Goal: Find specific page/section: Find specific page/section

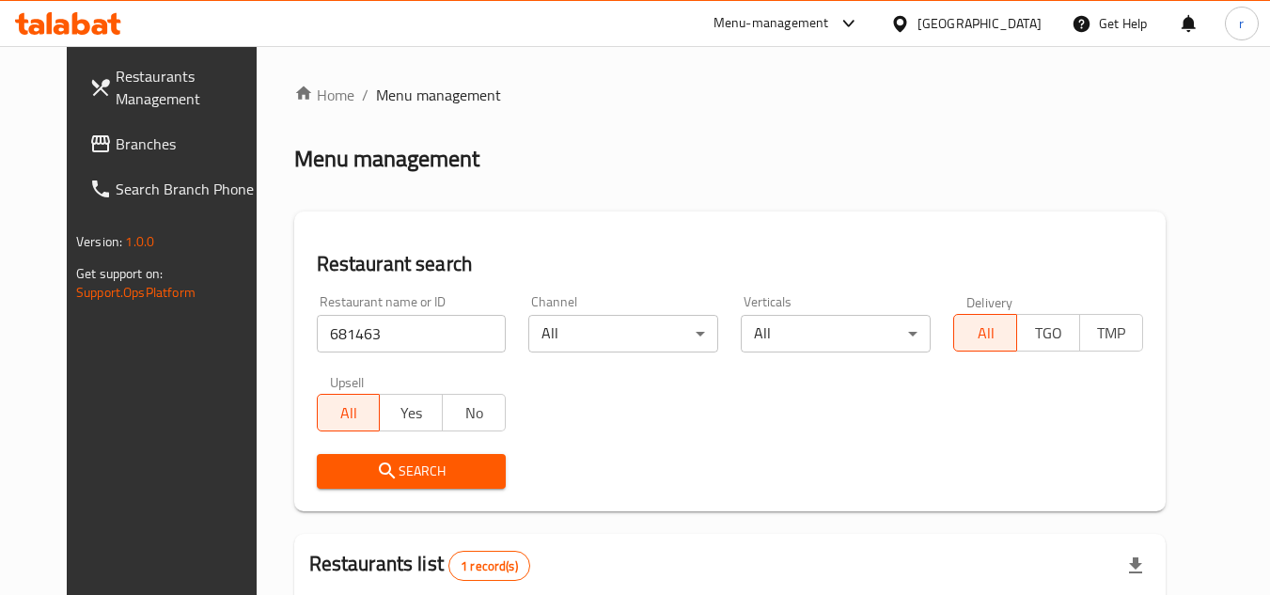
scroll to position [188, 0]
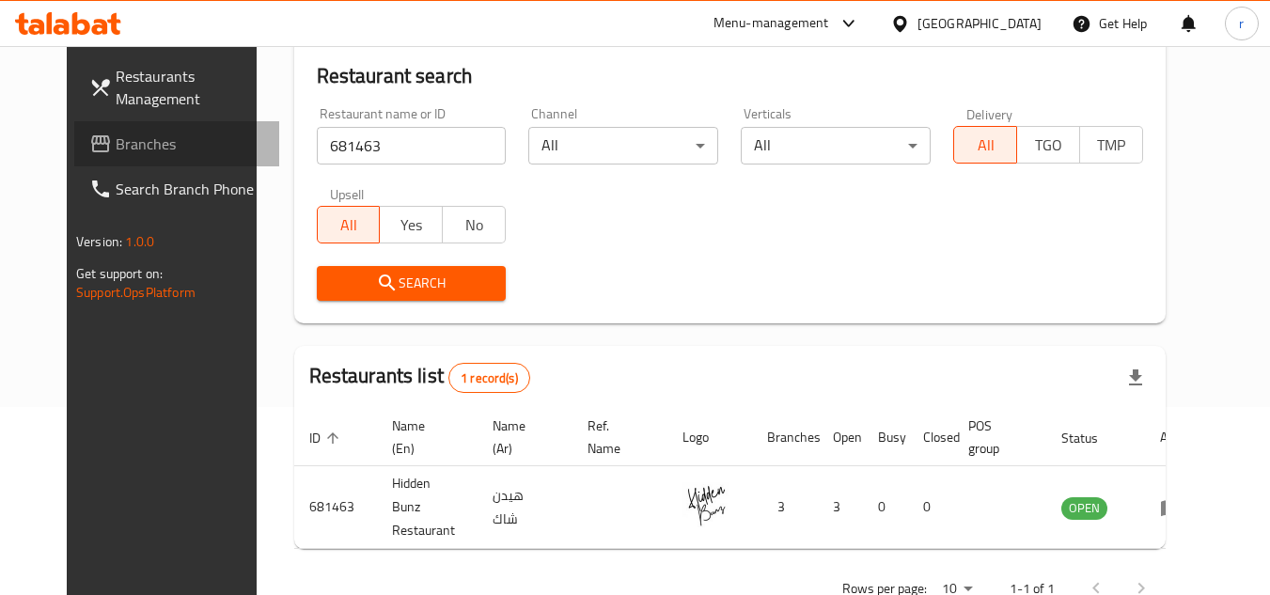
click at [116, 144] on span "Branches" at bounding box center [190, 144] width 149 height 23
drag, startPoint x: 61, startPoint y: 144, endPoint x: 23, endPoint y: 146, distance: 37.6
click at [116, 144] on span "Branches" at bounding box center [190, 144] width 149 height 23
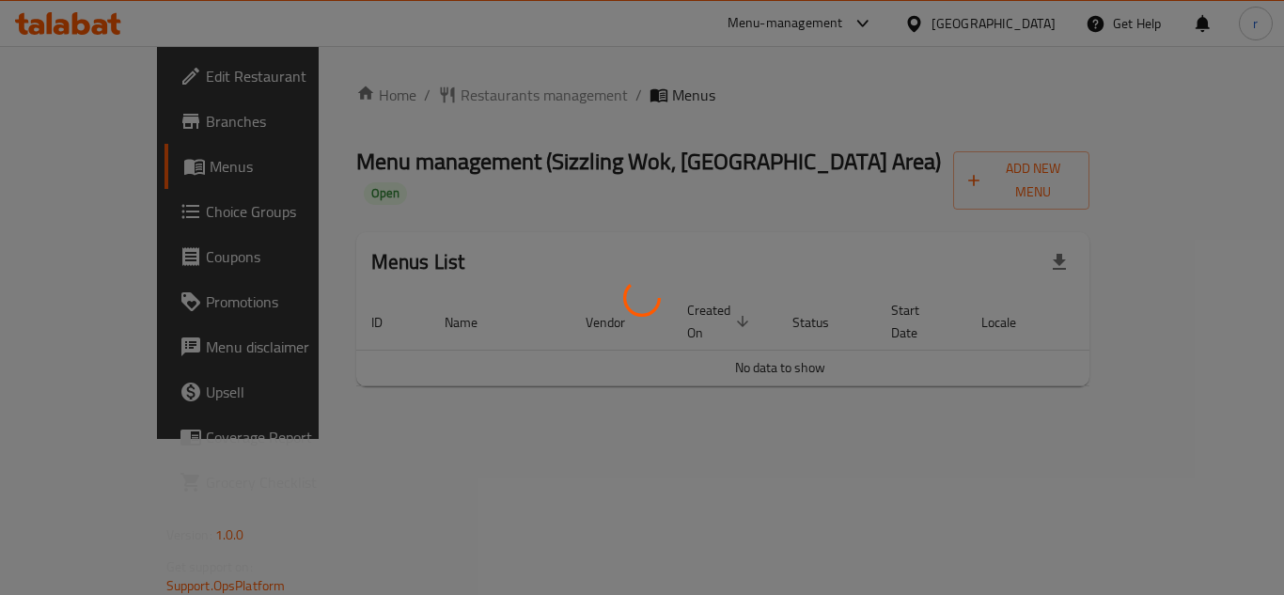
click at [448, 110] on div at bounding box center [642, 297] width 1284 height 595
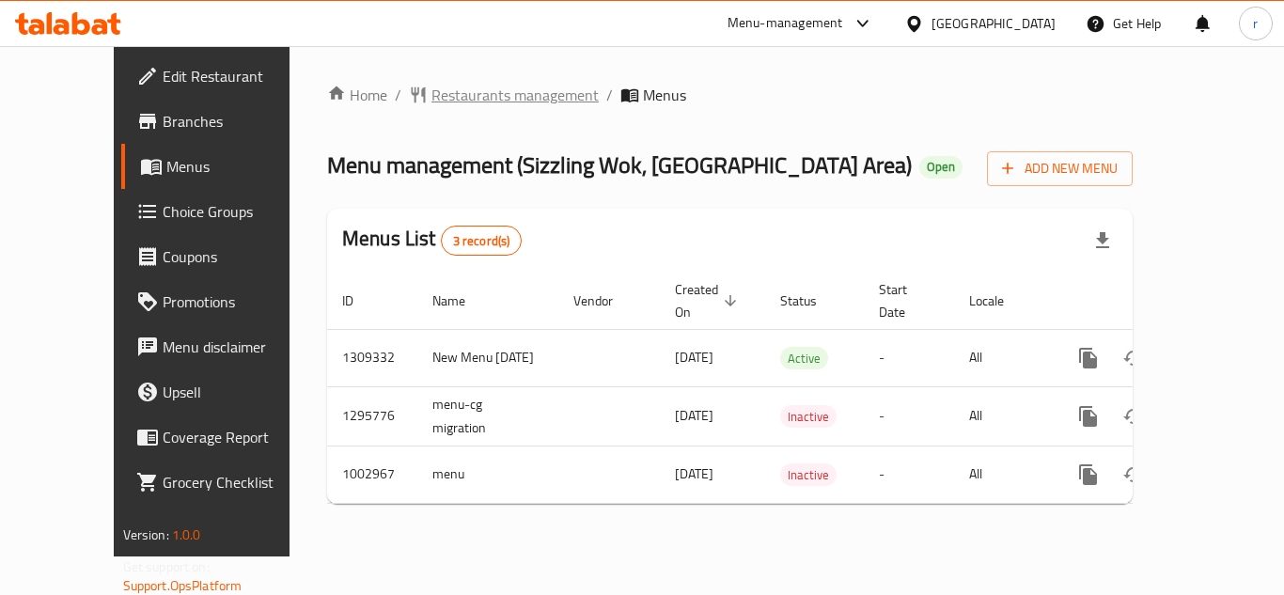
click at [431, 106] on span "Restaurants management" at bounding box center [514, 95] width 167 height 23
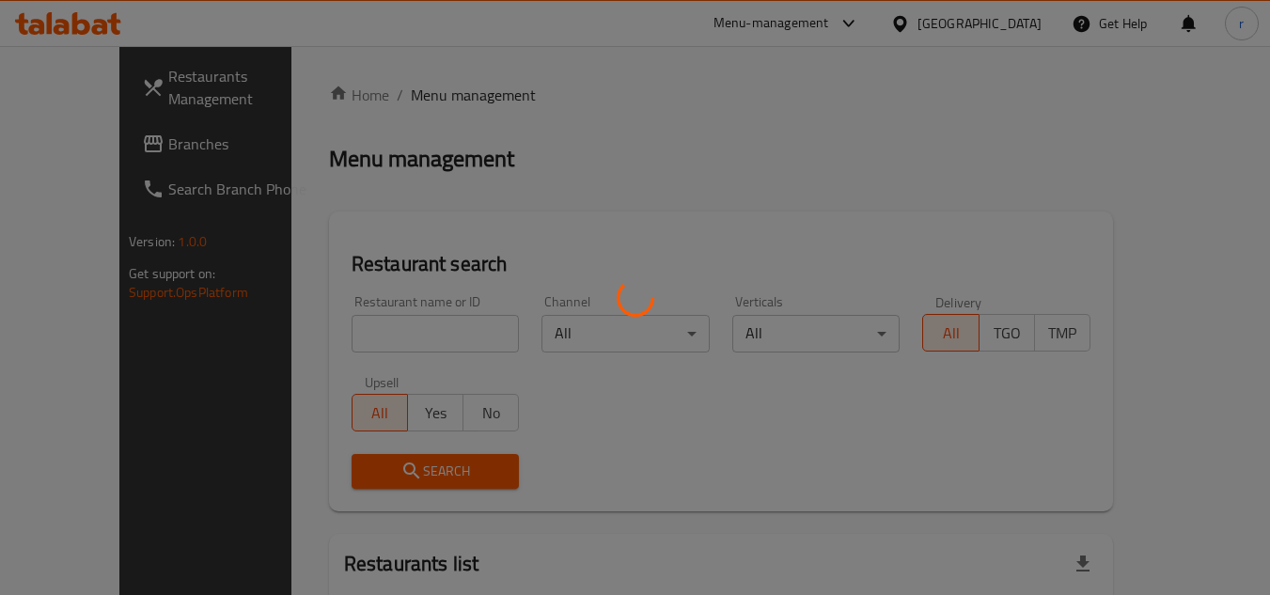
click at [359, 331] on div at bounding box center [635, 297] width 1270 height 595
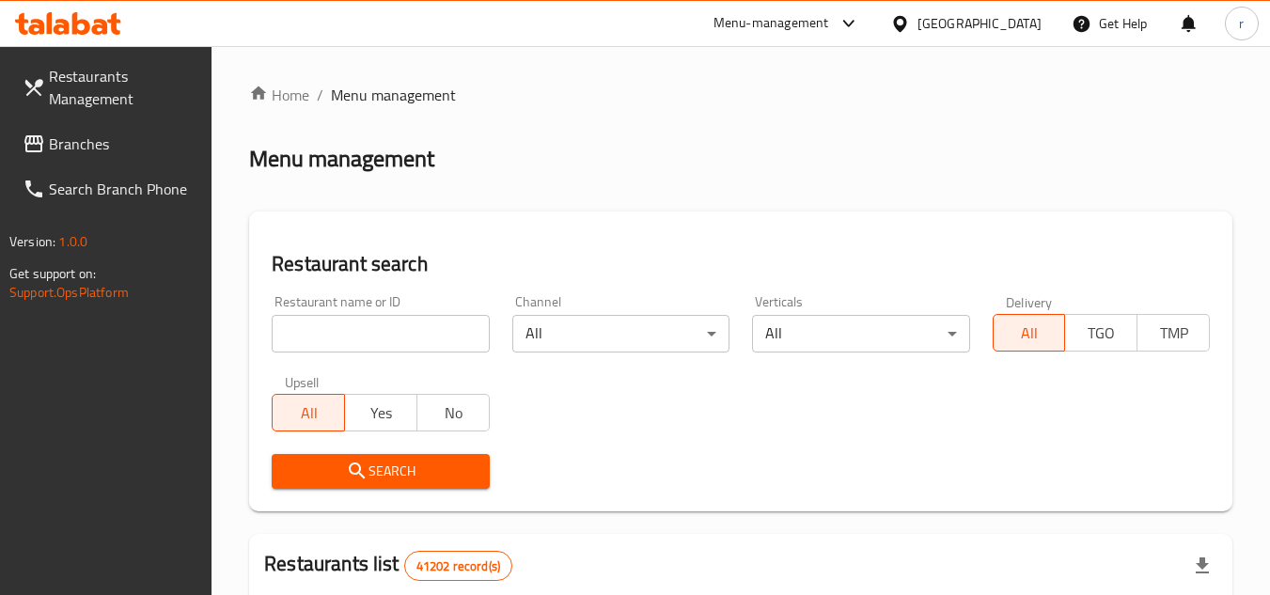
click at [359, 331] on input "search" at bounding box center [380, 334] width 217 height 38
paste input "660557"
type input "660557"
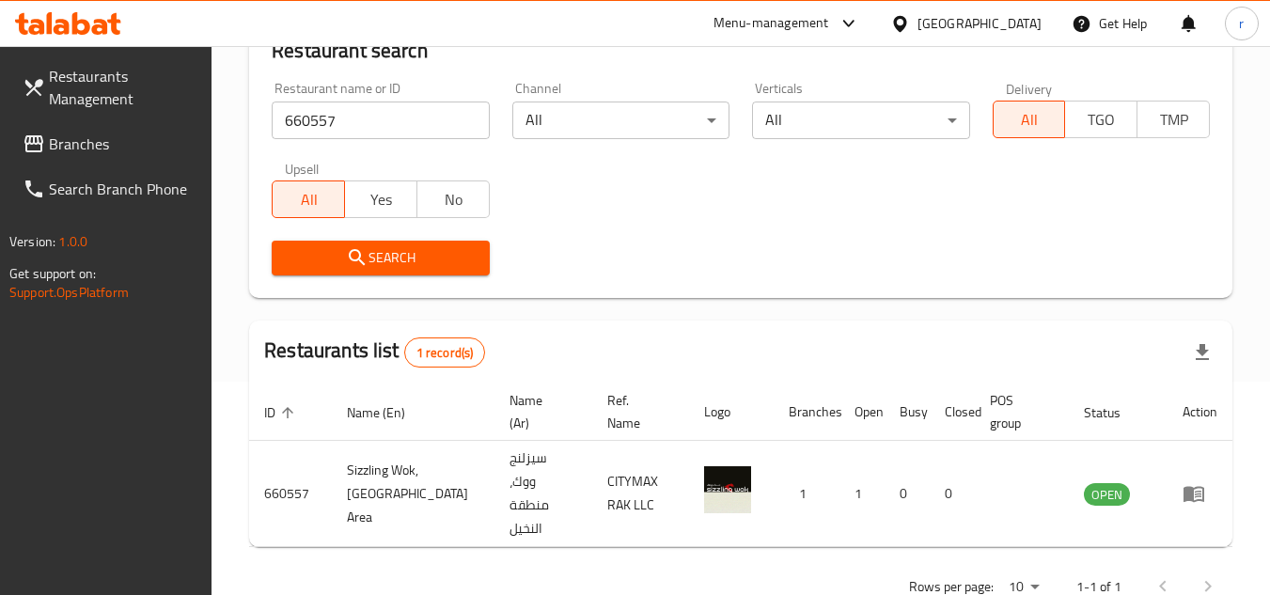
scroll to position [227, 0]
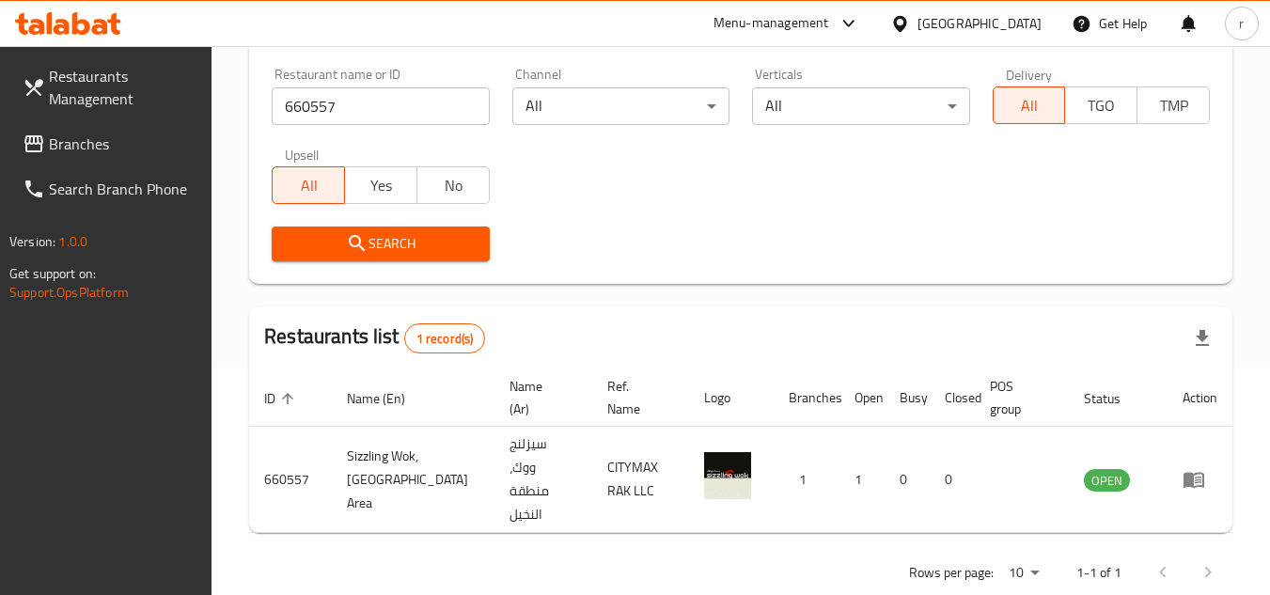
click at [109, 144] on span "Branches" at bounding box center [123, 144] width 149 height 23
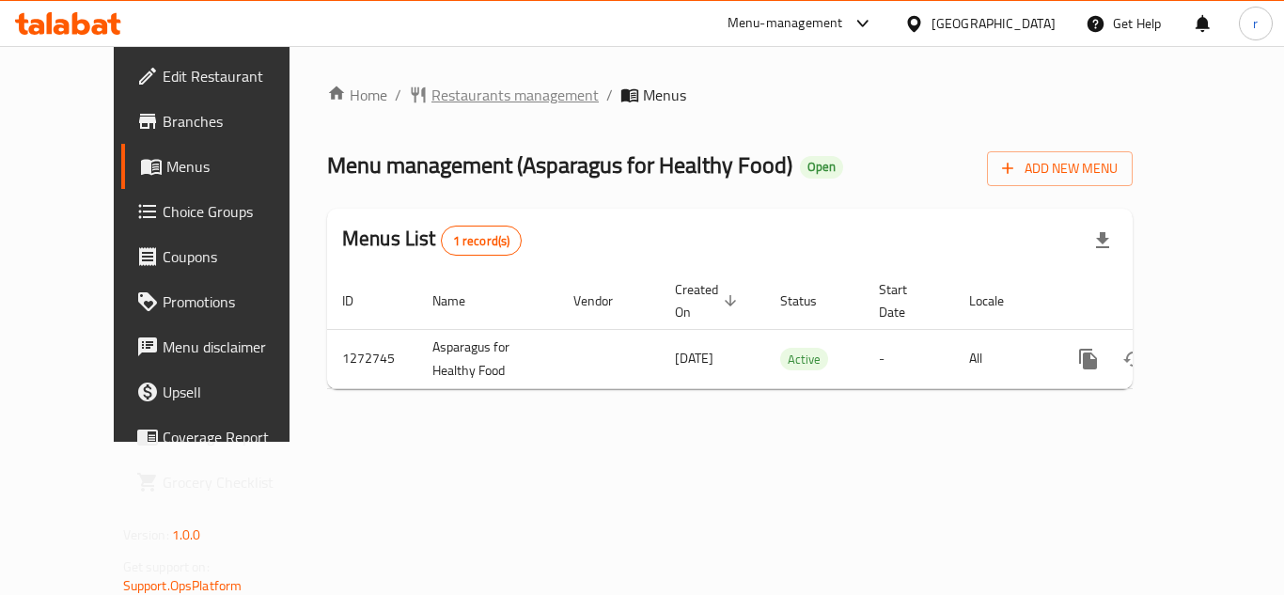
click at [431, 90] on span "Restaurants management" at bounding box center [514, 95] width 167 height 23
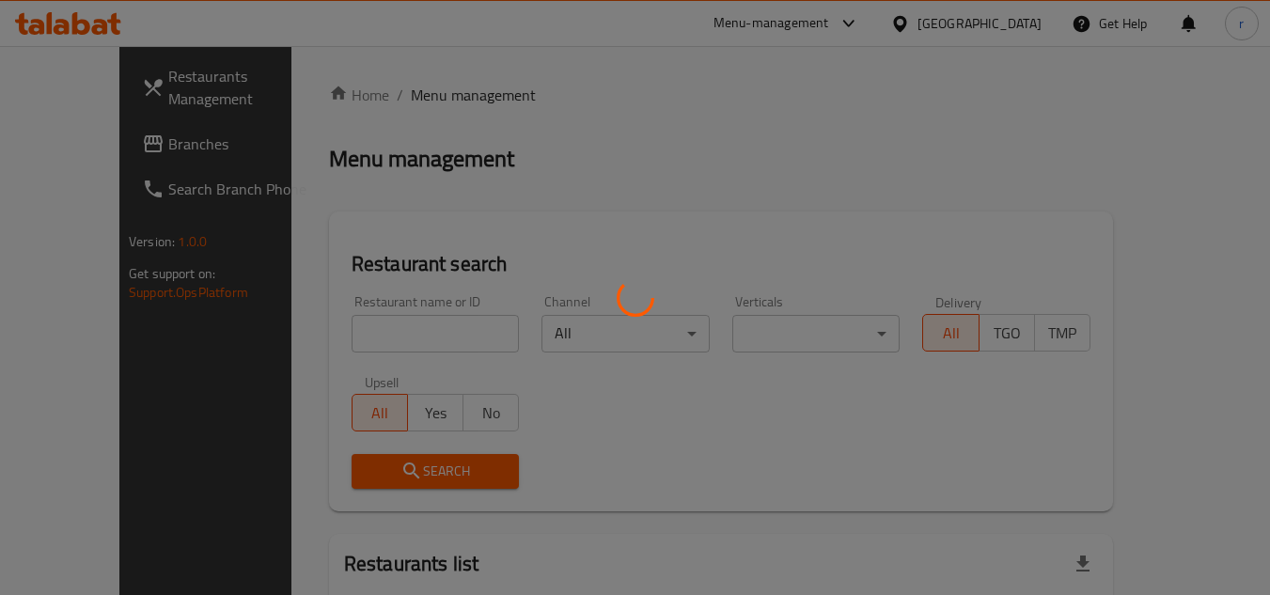
click at [390, 305] on div at bounding box center [635, 297] width 1270 height 595
click at [389, 333] on div at bounding box center [635, 297] width 1270 height 595
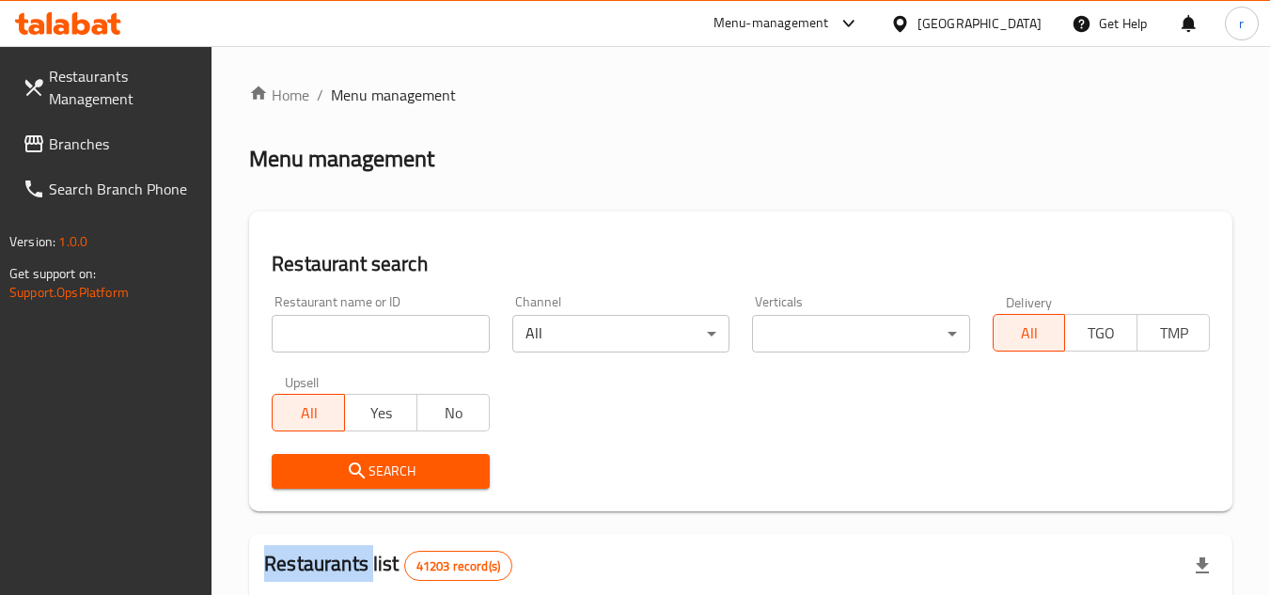
click at [389, 333] on div at bounding box center [635, 297] width 1270 height 595
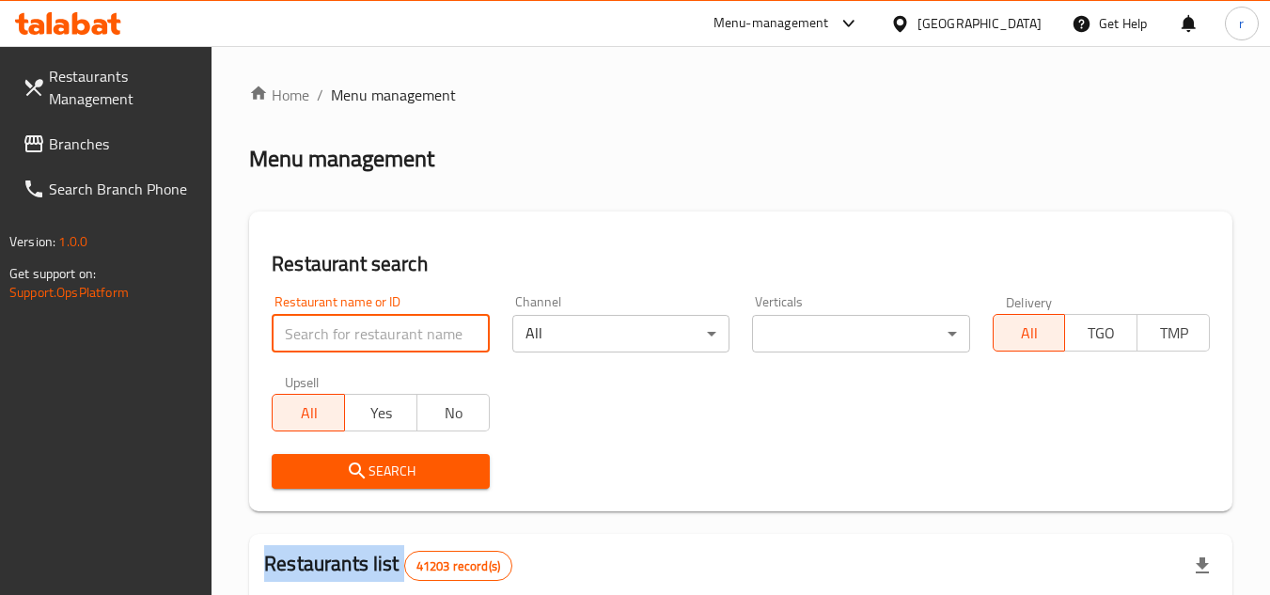
click at [389, 333] on input "search" at bounding box center [380, 334] width 217 height 38
paste input "690400"
type input "690400"
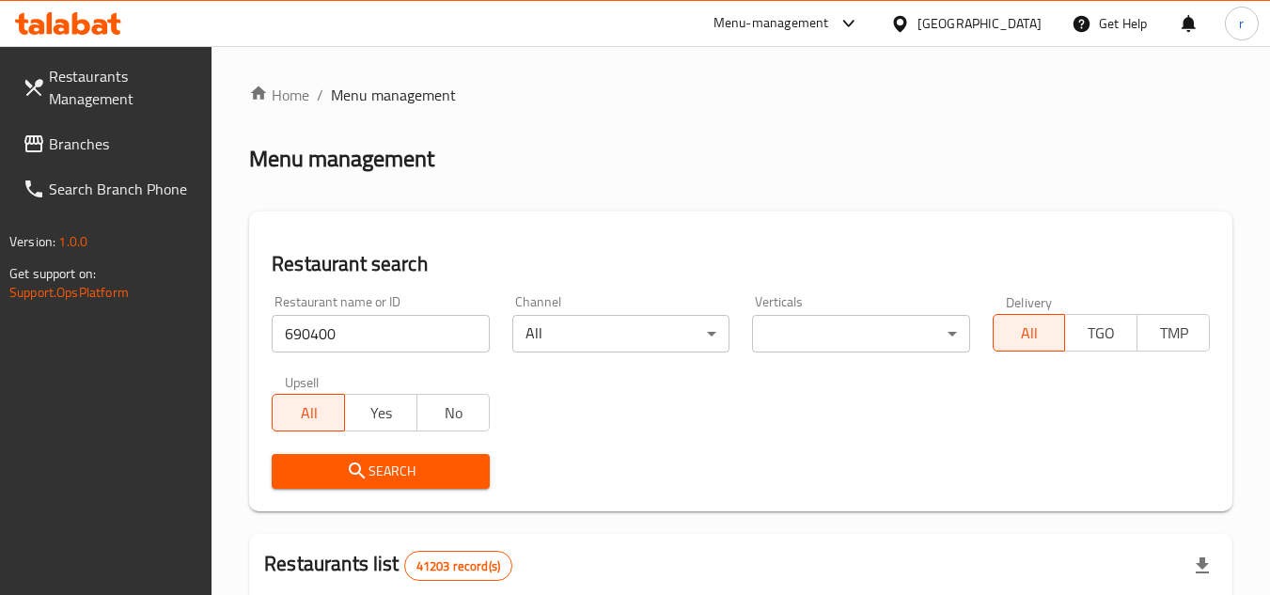
click at [333, 483] on button "Search" at bounding box center [380, 471] width 217 height 35
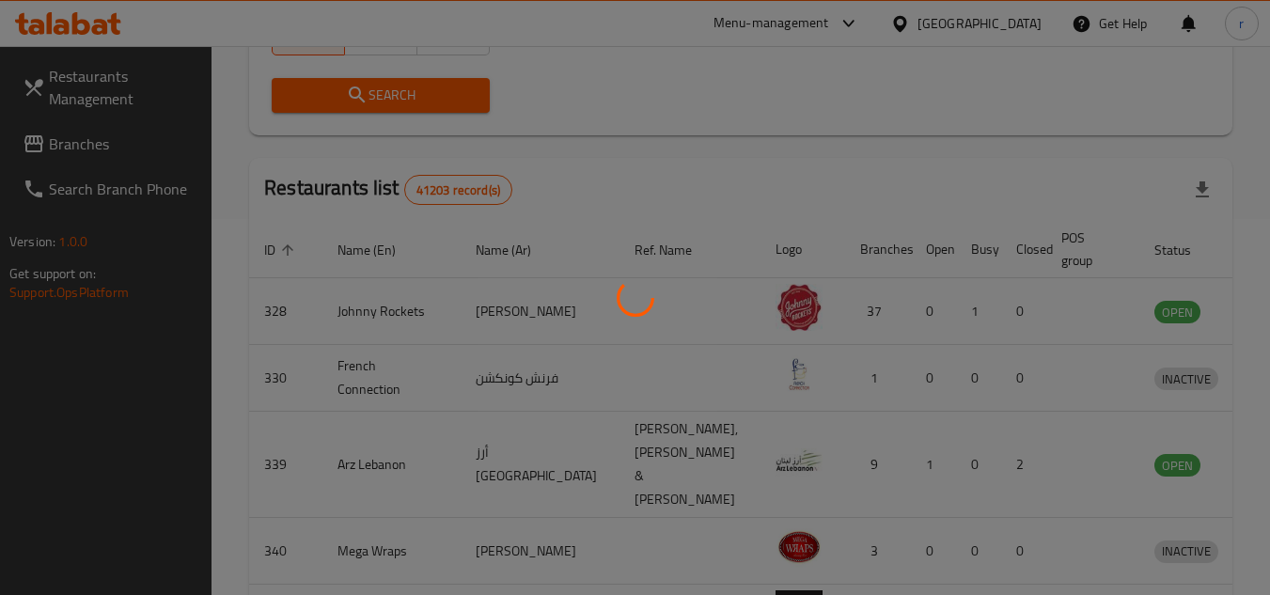
scroll to position [243, 0]
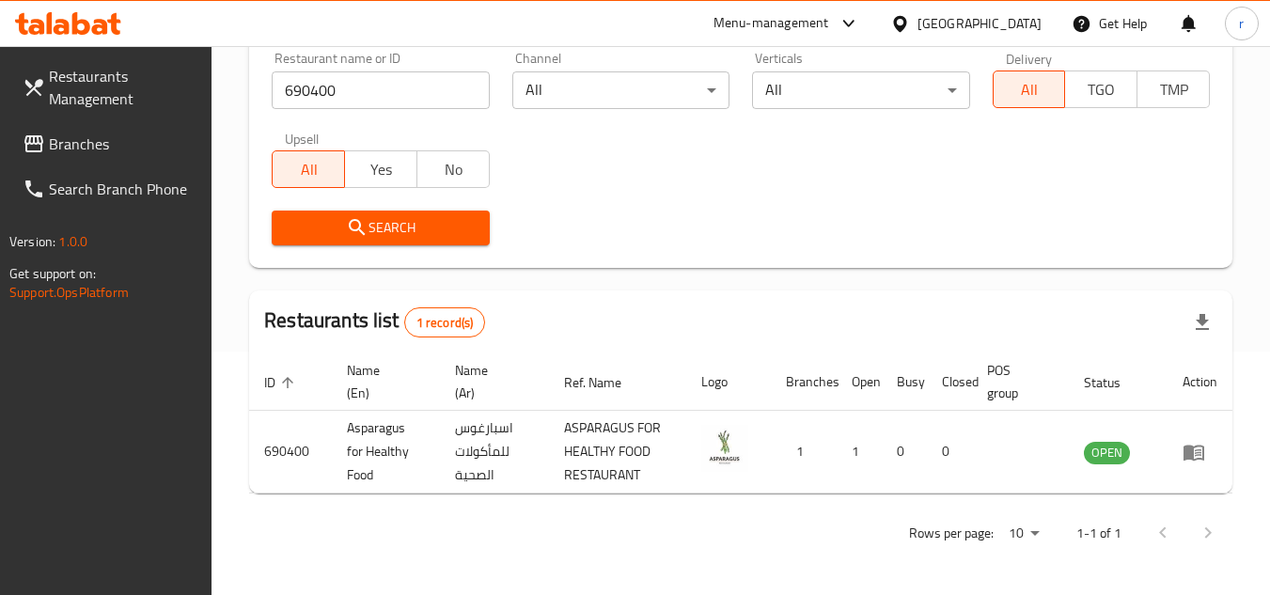
click at [972, 13] on div "United Arab Emirates" at bounding box center [979, 23] width 124 height 21
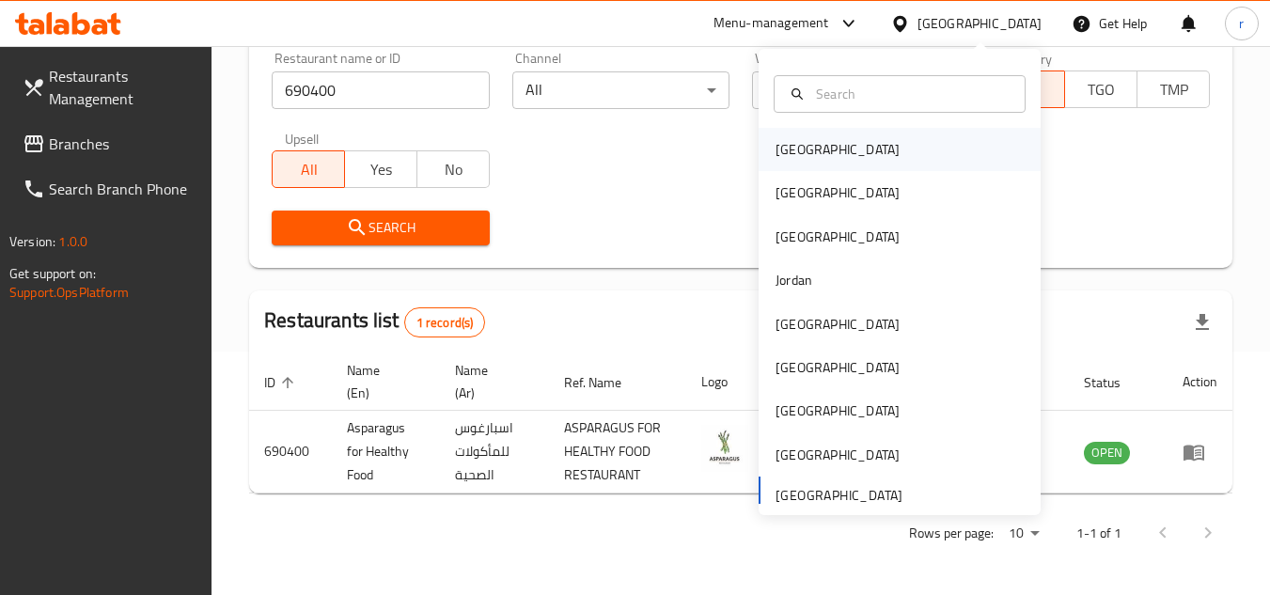
click at [808, 149] on div "[GEOGRAPHIC_DATA]" at bounding box center [837, 149] width 154 height 43
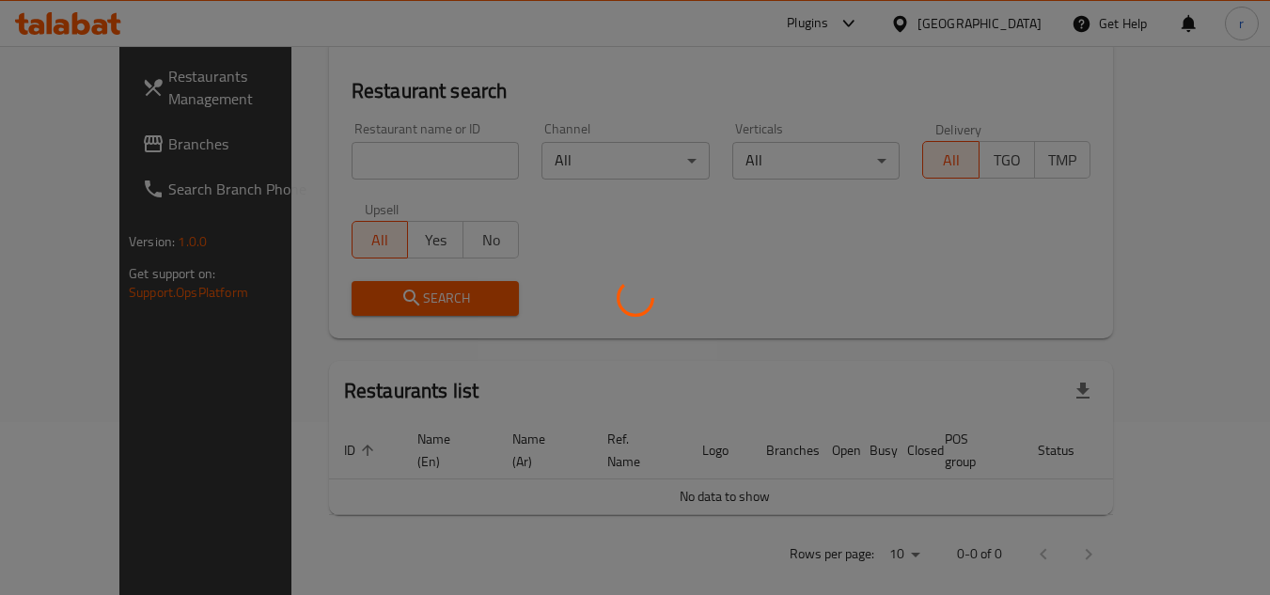
scroll to position [243, 0]
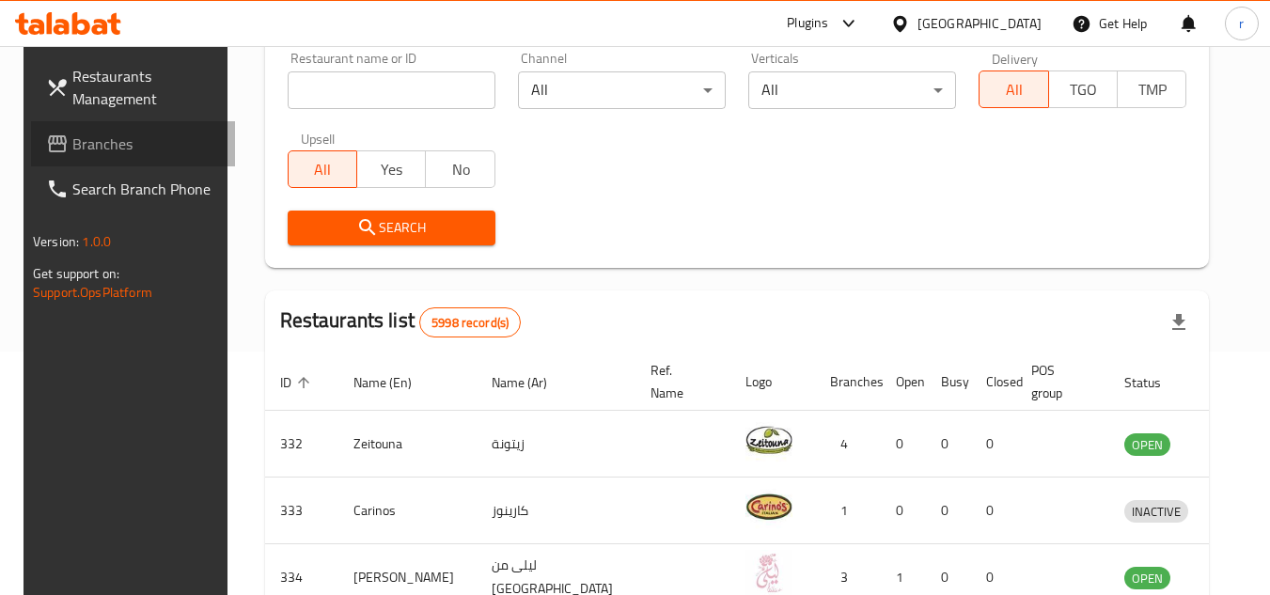
click at [112, 139] on span "Branches" at bounding box center [146, 144] width 149 height 23
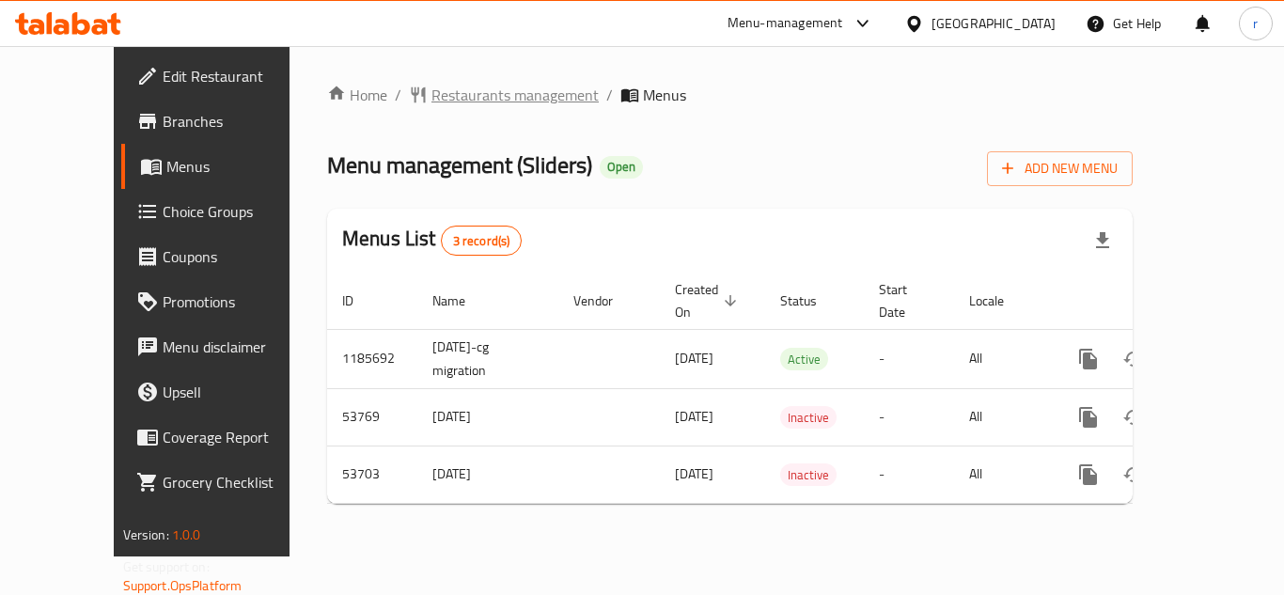
click at [431, 95] on span "Restaurants management" at bounding box center [514, 95] width 167 height 23
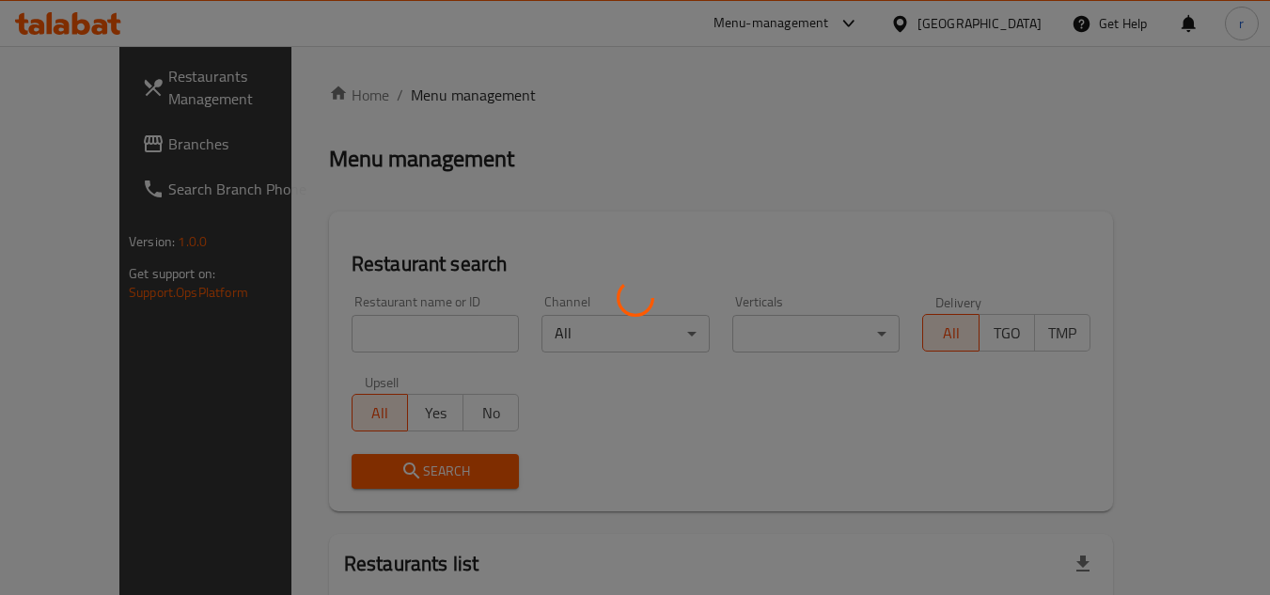
click at [361, 313] on div at bounding box center [635, 297] width 1270 height 595
click at [359, 316] on div at bounding box center [635, 297] width 1270 height 595
click at [360, 324] on div at bounding box center [635, 297] width 1270 height 595
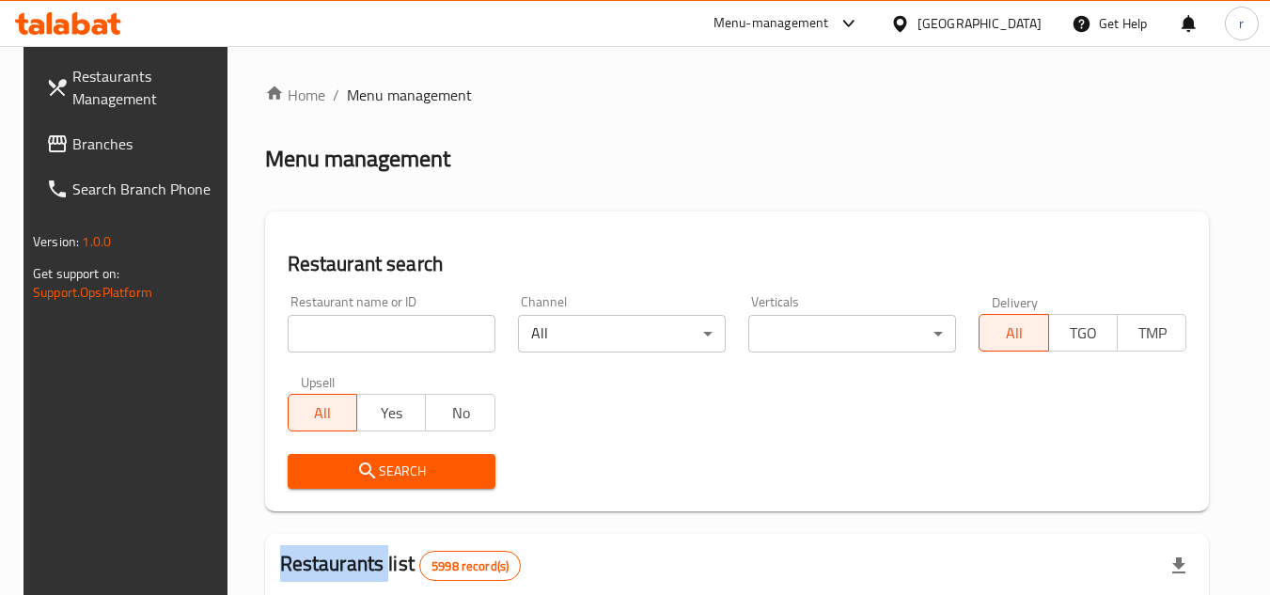
click at [360, 324] on div at bounding box center [635, 297] width 1270 height 595
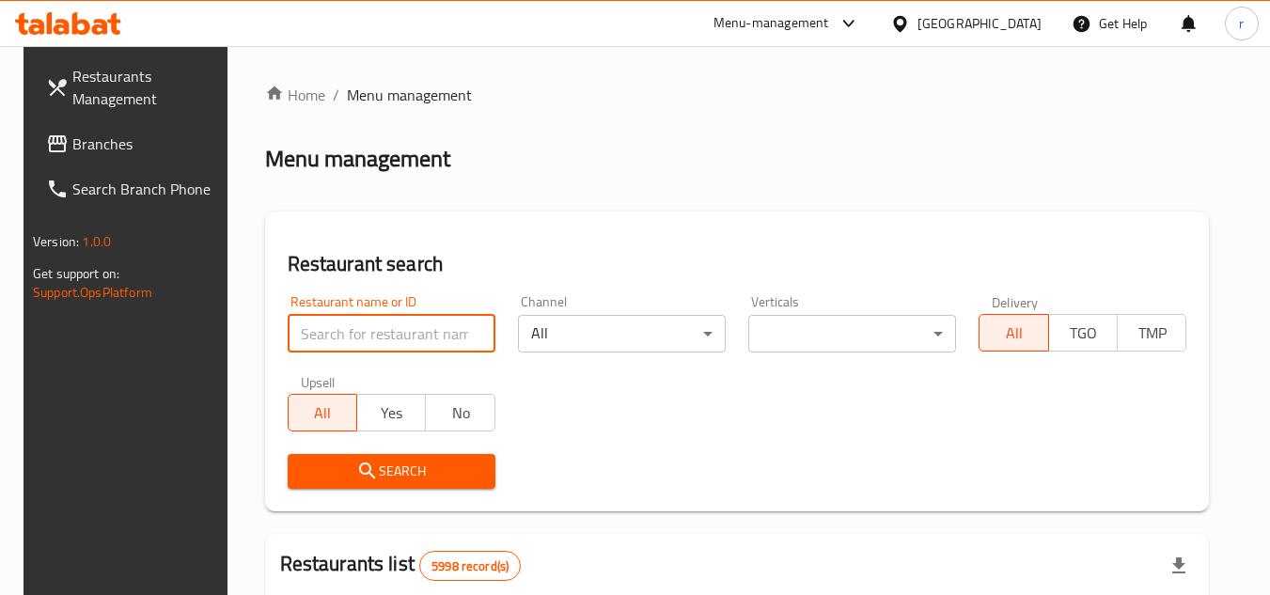
click at [360, 324] on input "search" at bounding box center [392, 334] width 208 height 38
paste input "26617"
type input "26617"
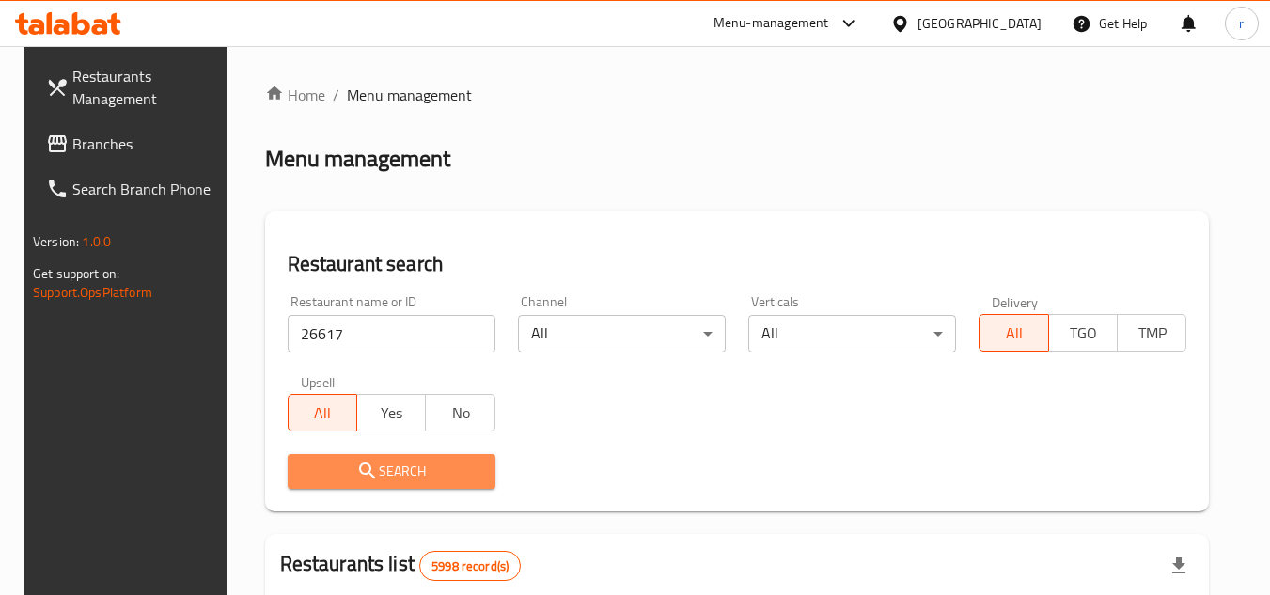
click at [337, 465] on span "Search" at bounding box center [392, 471] width 178 height 23
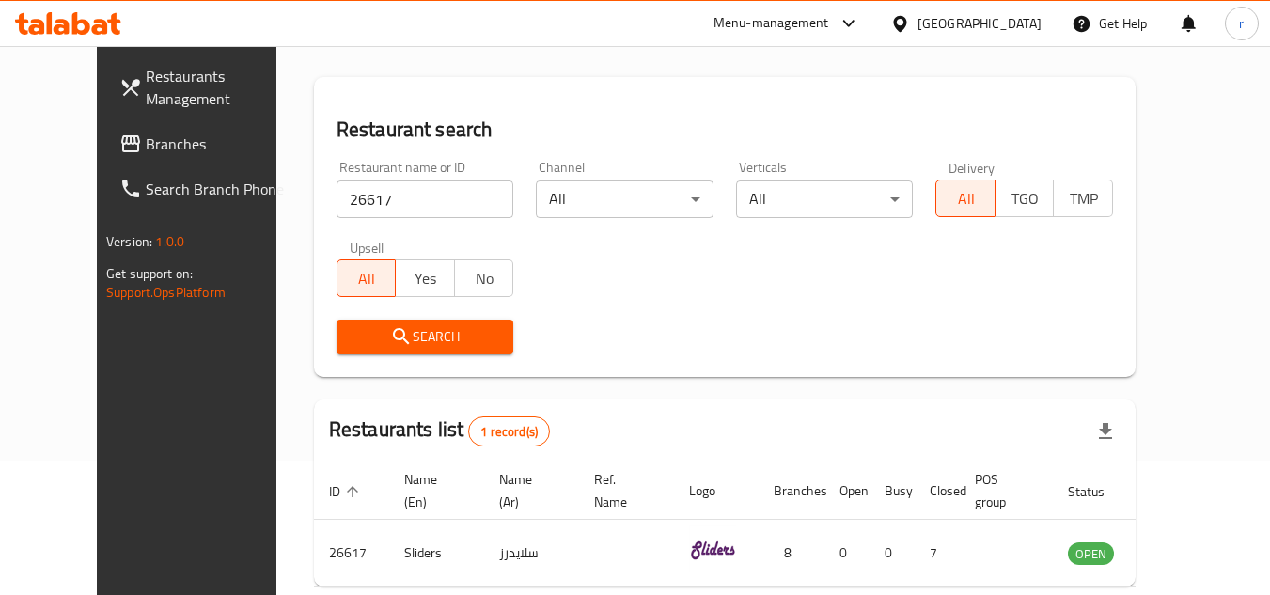
scroll to position [227, 0]
